Goal: Find specific page/section: Find specific page/section

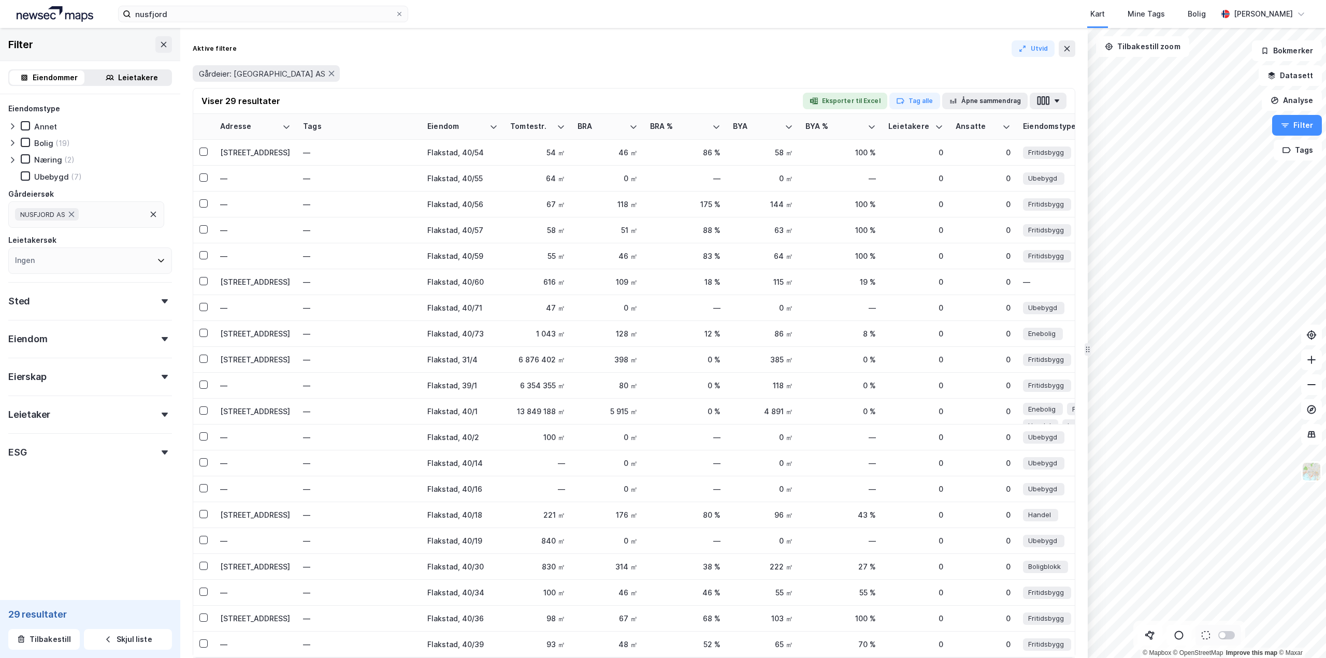
click at [327, 71] on icon at bounding box center [331, 73] width 8 height 8
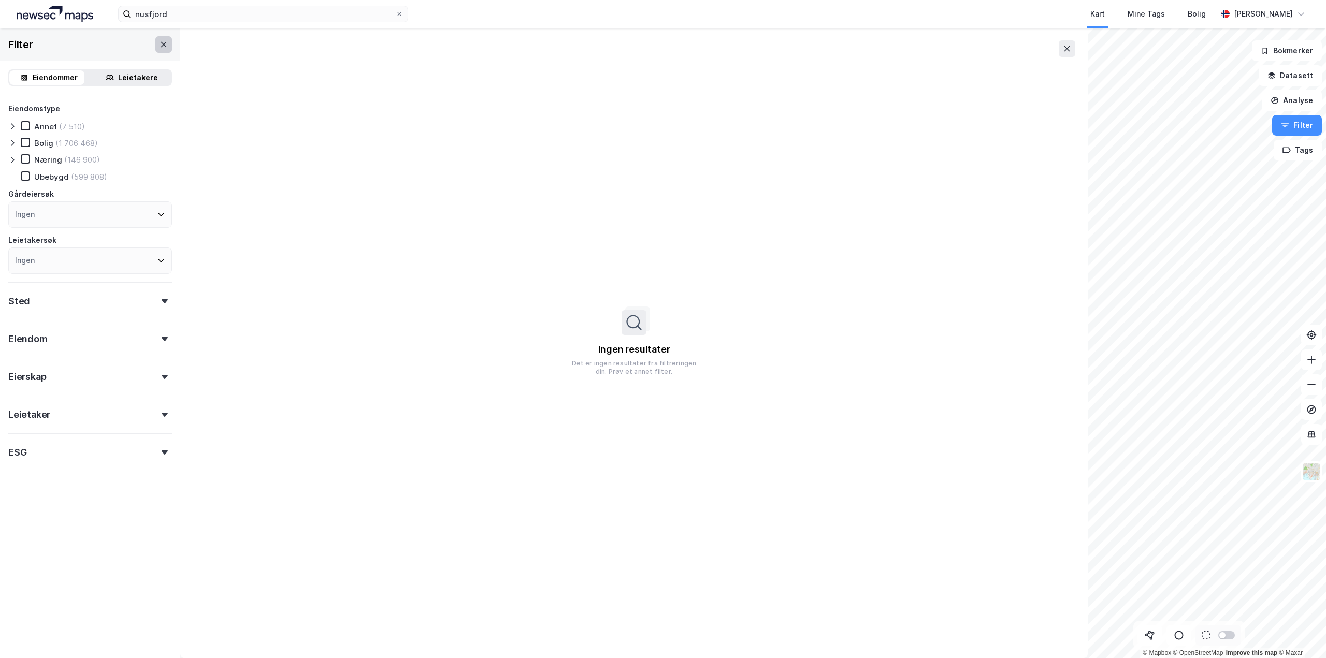
click at [158, 49] on button at bounding box center [163, 44] width 17 height 17
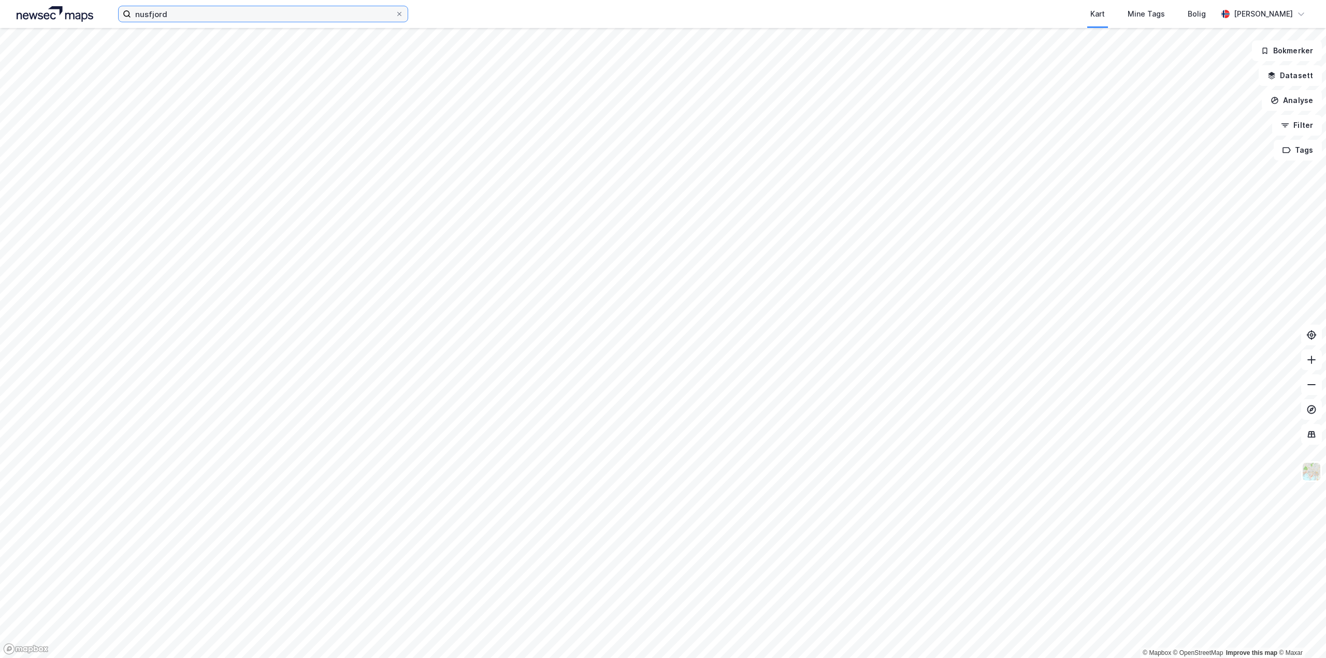
click at [187, 19] on input "nusfjord" at bounding box center [263, 14] width 264 height 16
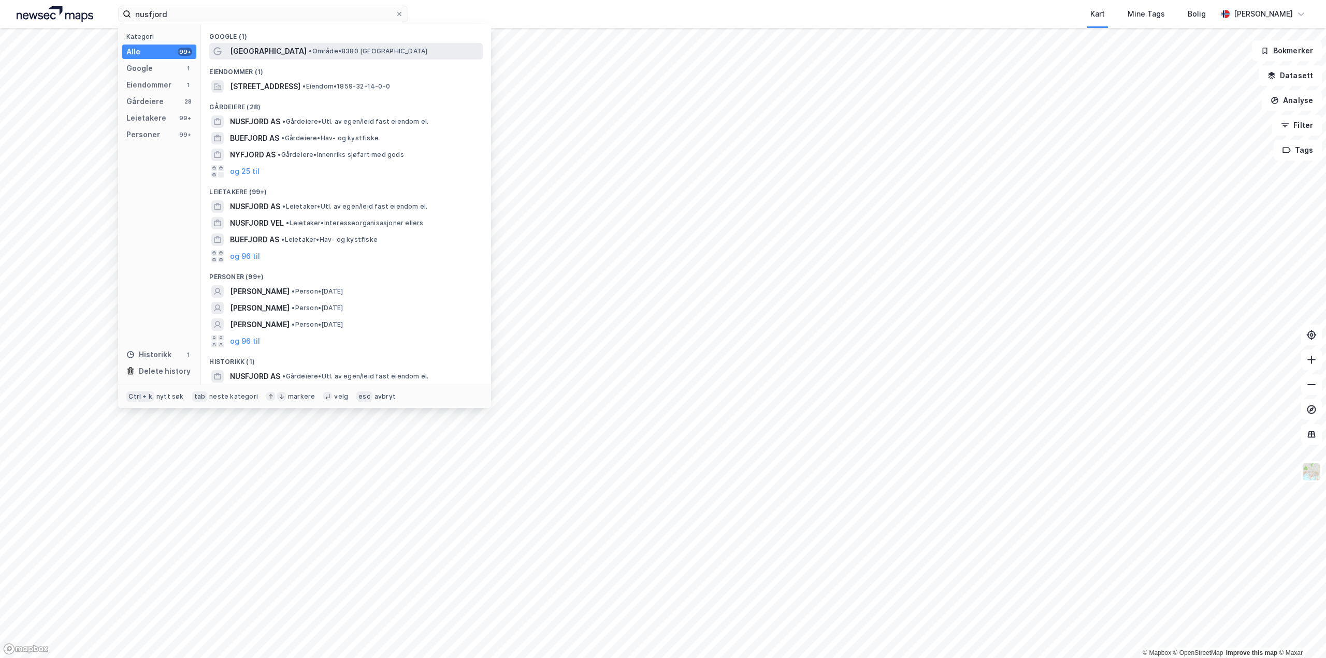
click at [245, 55] on span "[GEOGRAPHIC_DATA]" at bounding box center [268, 51] width 77 height 12
